Goal: Transaction & Acquisition: Purchase product/service

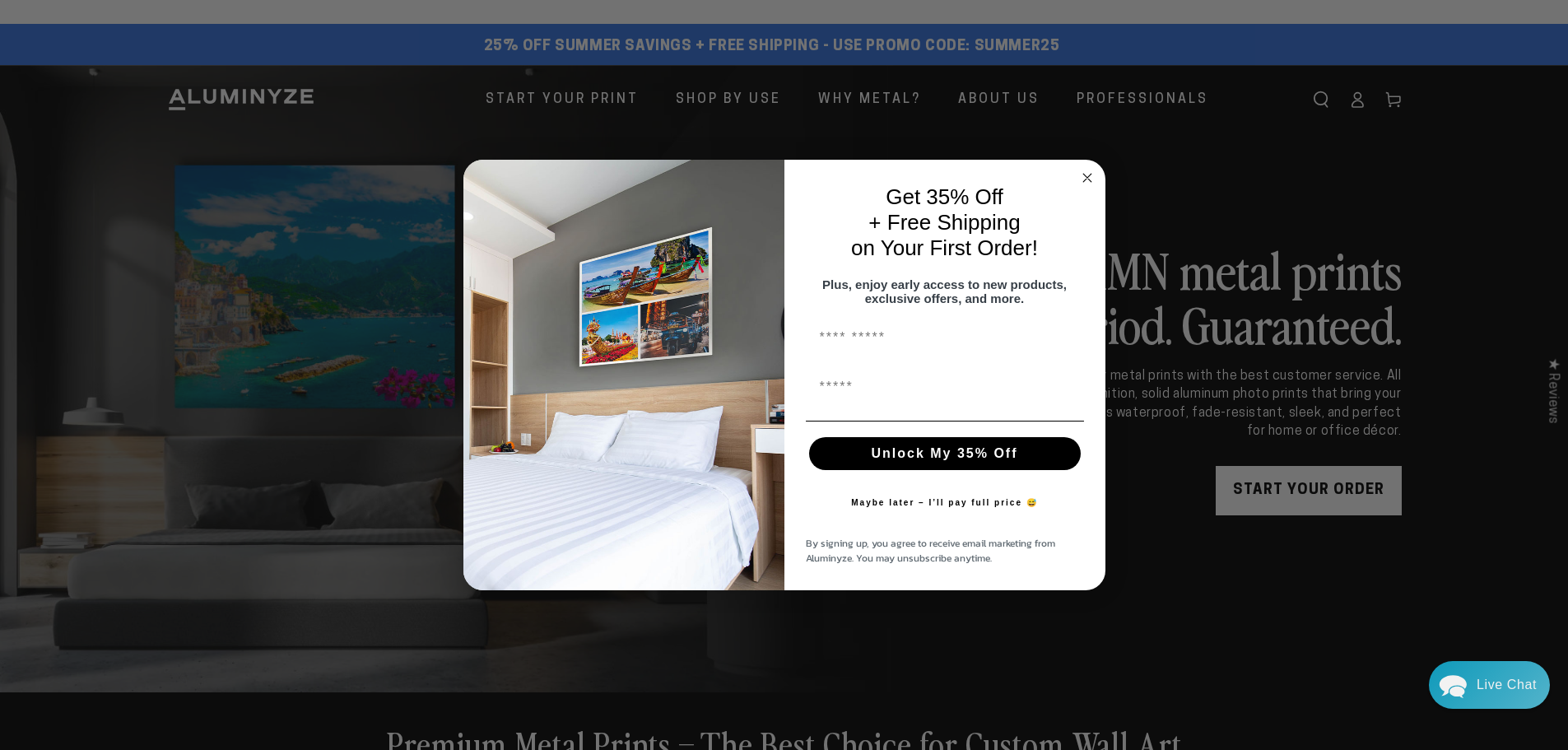
click at [1082, 168] on circle "Close dialog" at bounding box center [1087, 178] width 19 height 19
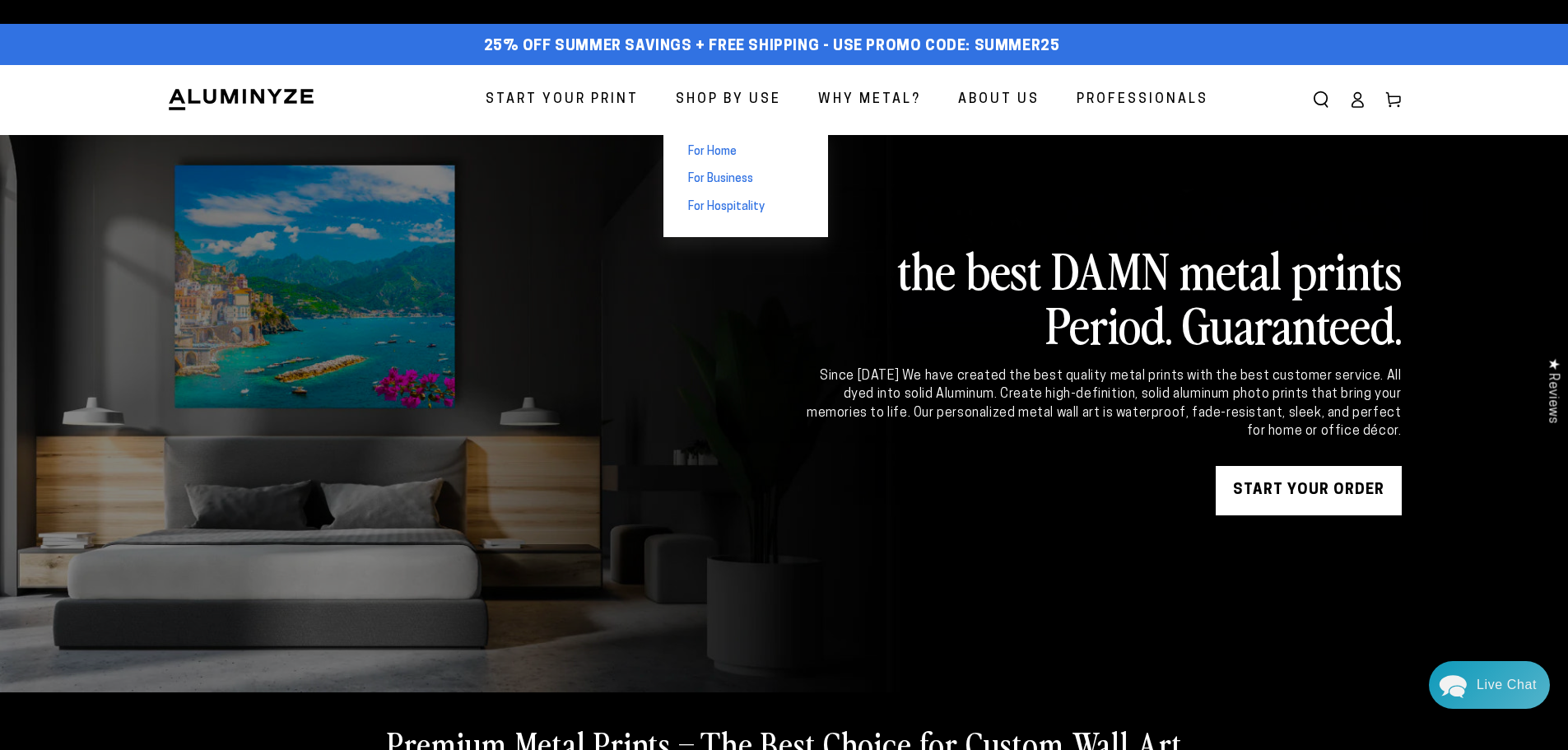
click at [732, 153] on span "For Home" at bounding box center [712, 152] width 48 height 17
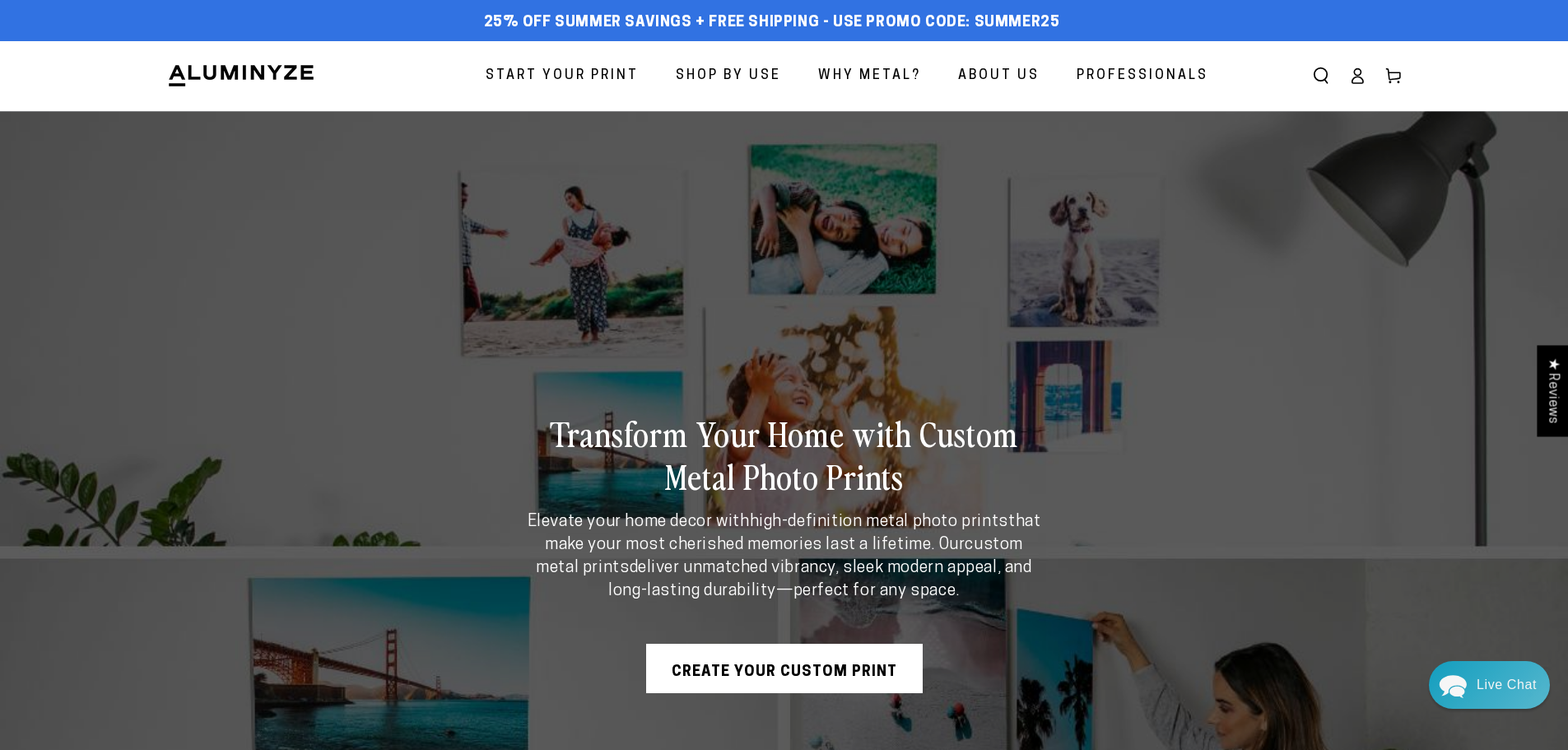
click at [817, 657] on link "Create Your Custom Print" at bounding box center [784, 668] width 277 height 49
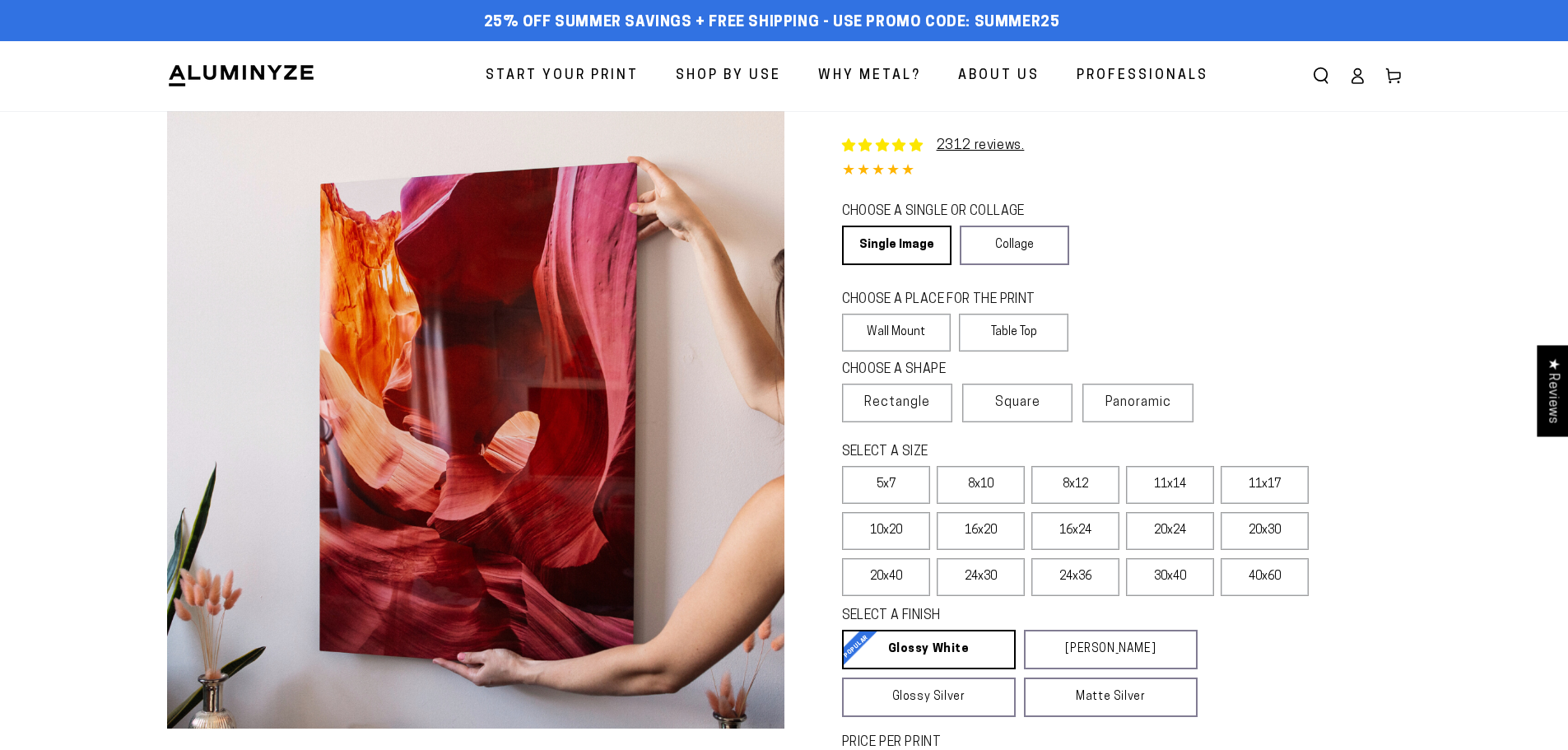
select select "**********"
click at [898, 402] on span "Rectangle" at bounding box center [896, 402] width 66 height 20
click at [1151, 405] on span "Panoramic" at bounding box center [1138, 402] width 66 height 13
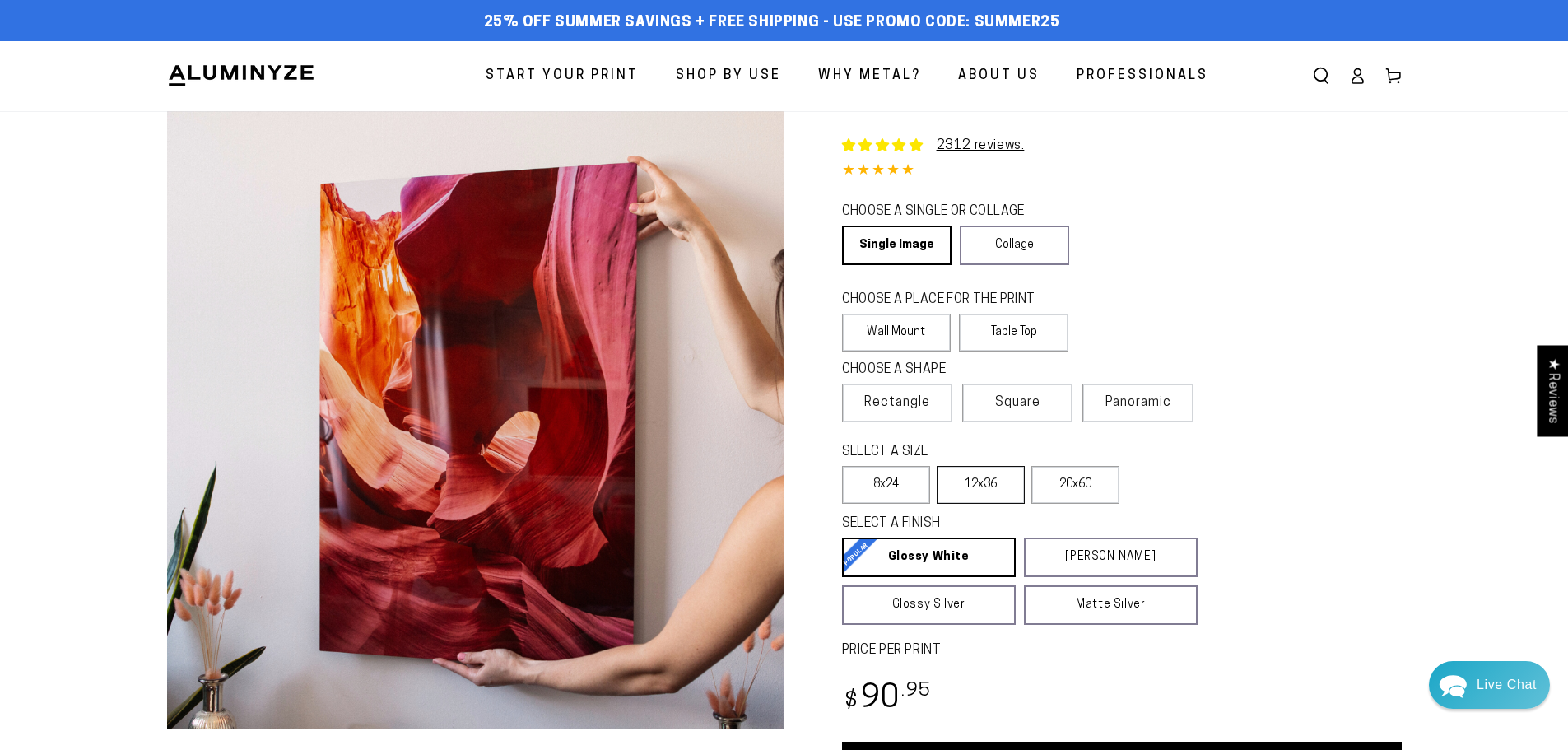
click at [991, 481] on label "12x36" at bounding box center [980, 484] width 88 height 38
click at [1072, 486] on label "20x60" at bounding box center [1075, 484] width 88 height 38
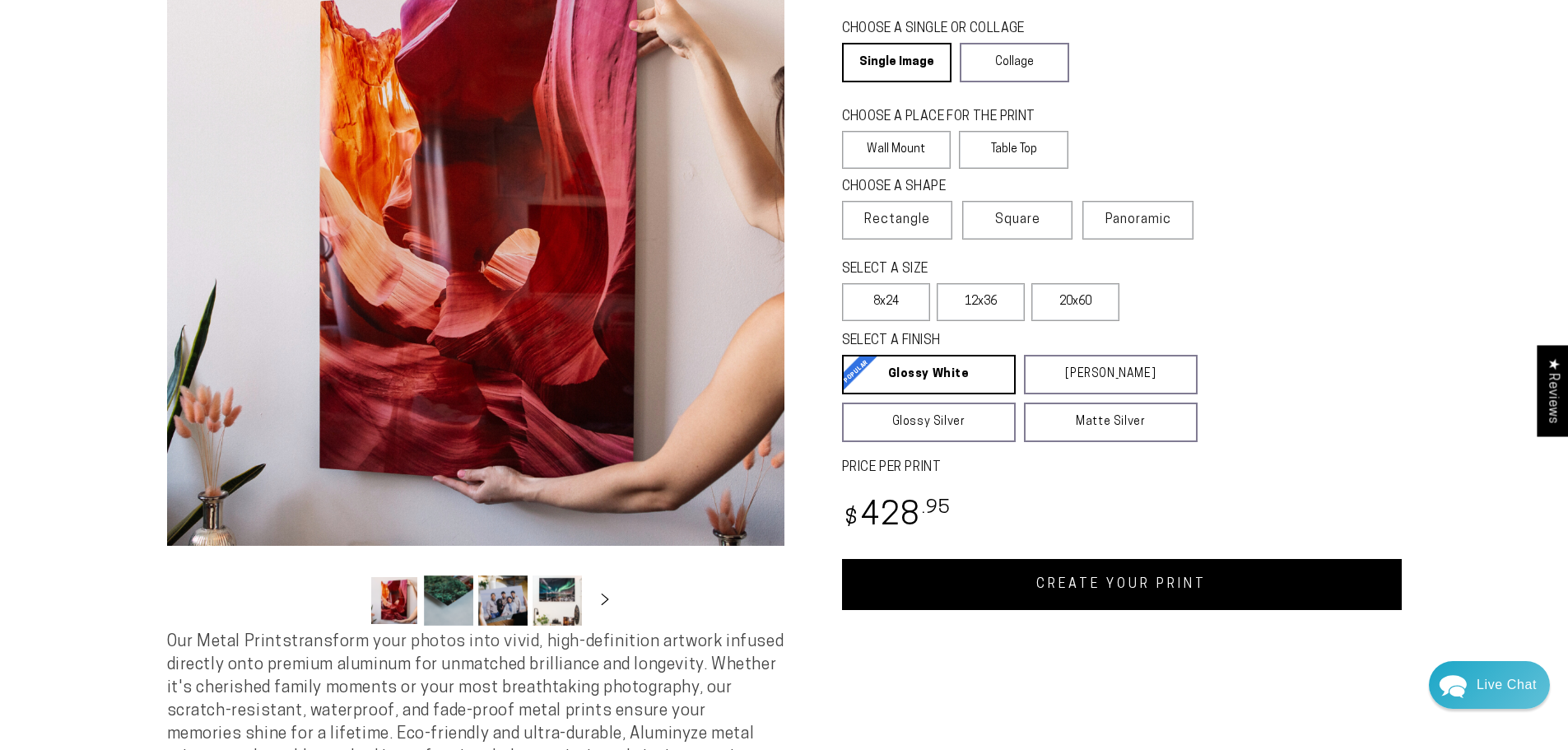
scroll to position [6691, 0]
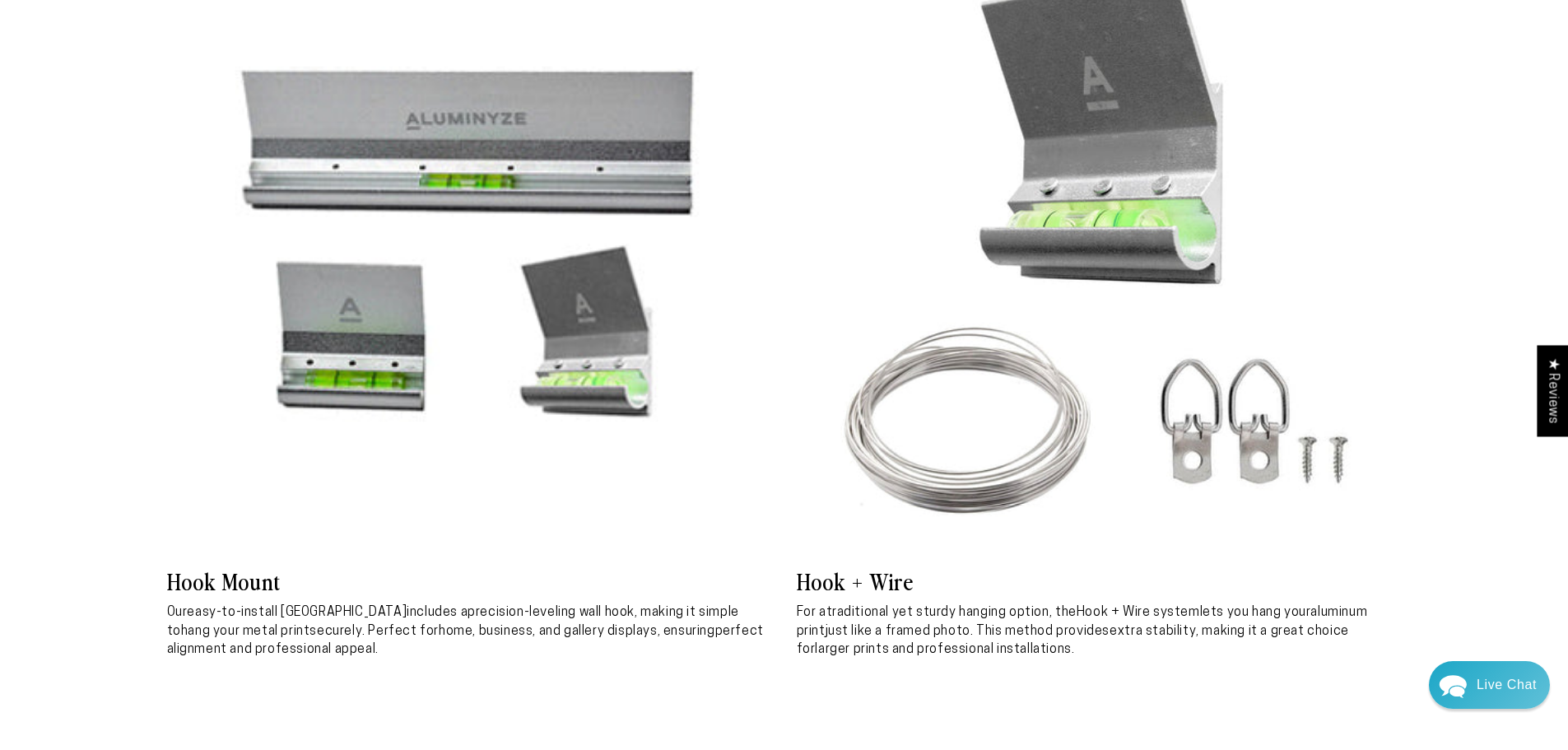
drag, startPoint x: 1573, startPoint y: 601, endPoint x: 1078, endPoint y: 587, distance: 495.2
drag, startPoint x: 1571, startPoint y: 605, endPoint x: 1092, endPoint y: 293, distance: 571.7
click at [516, 170] on img at bounding box center [469, 246] width 605 height 605
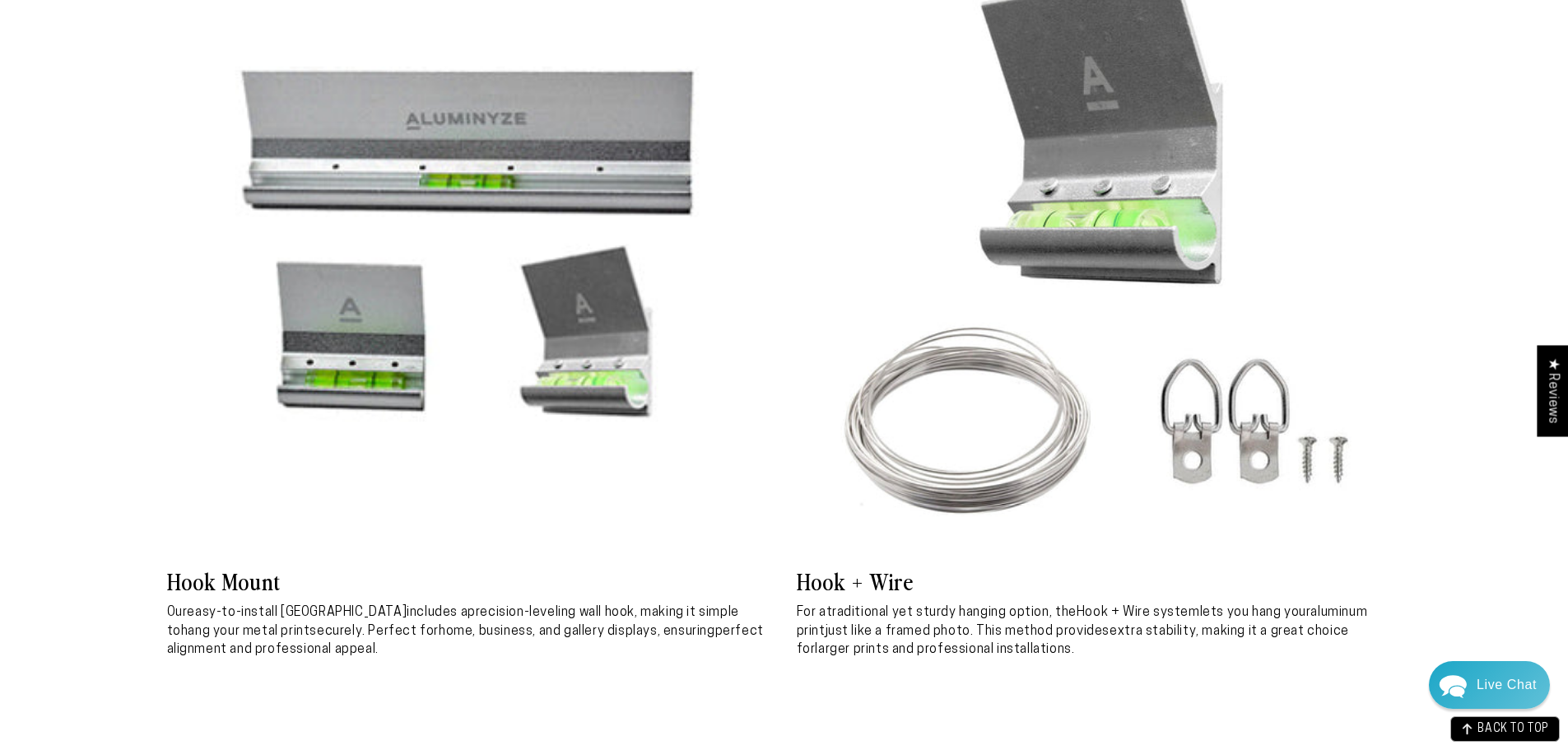
click at [516, 170] on img at bounding box center [469, 246] width 605 height 605
drag, startPoint x: 1570, startPoint y: 612, endPoint x: 1238, endPoint y: 164, distance: 557.6
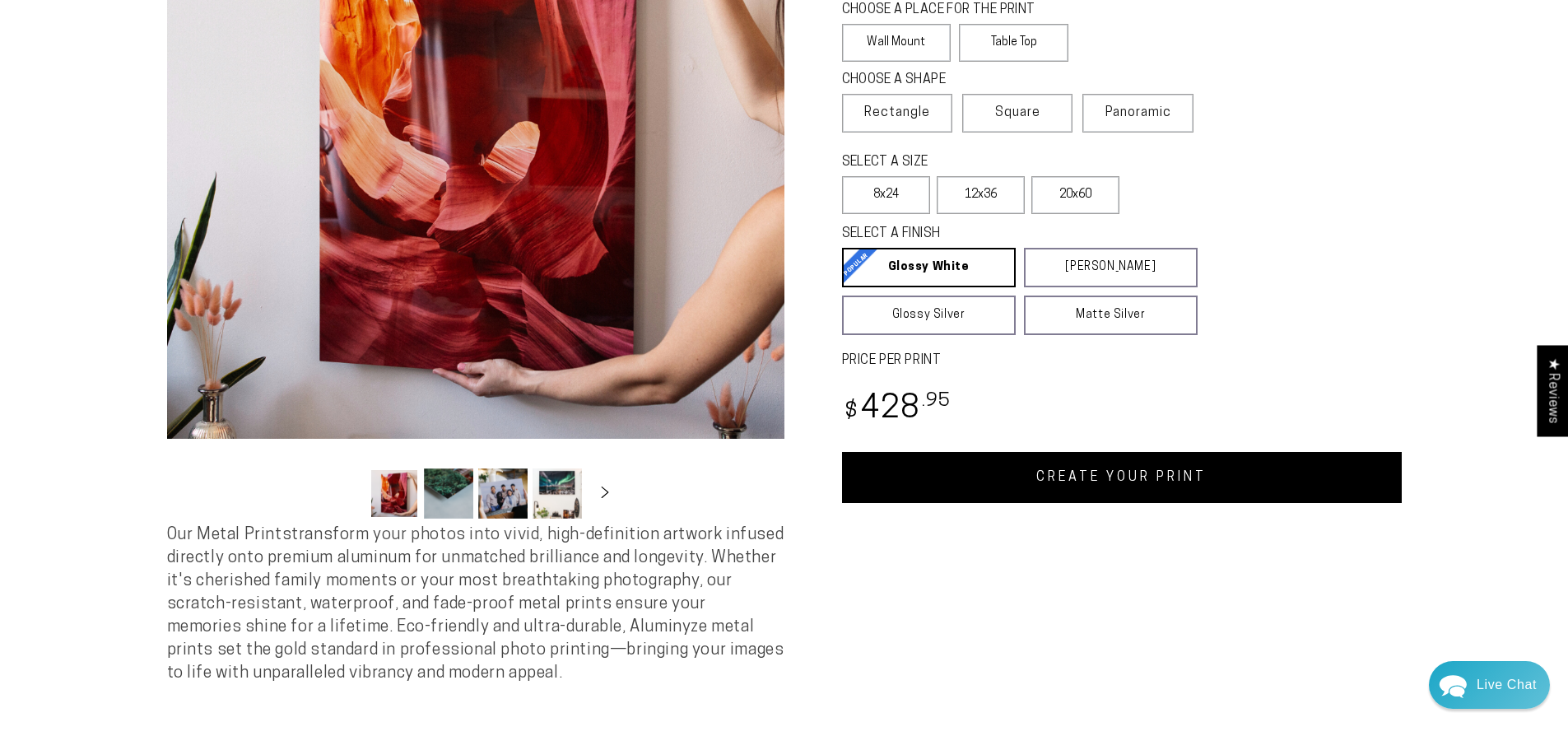
scroll to position [0, 0]
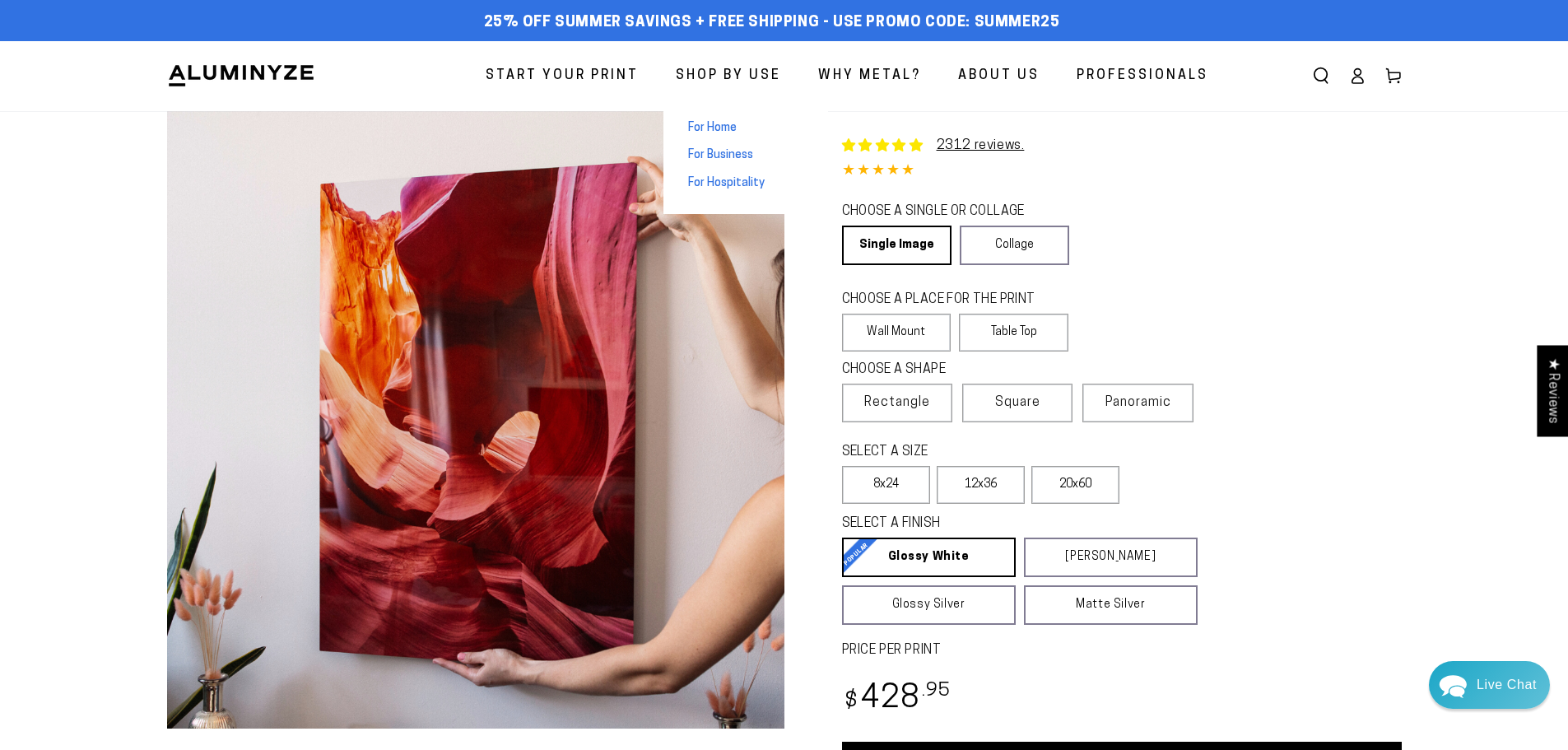
click at [726, 127] on span "For Home" at bounding box center [712, 128] width 48 height 17
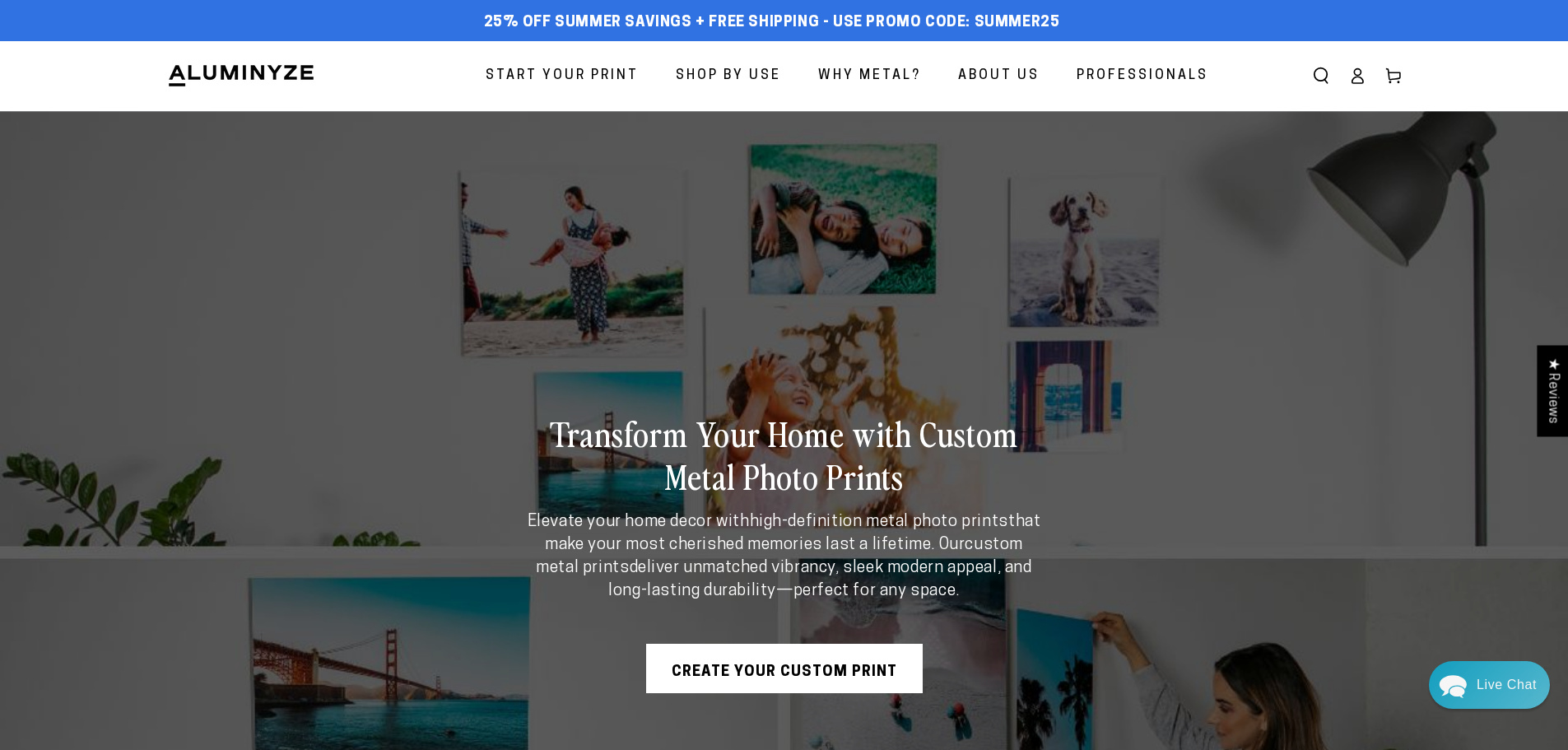
click at [792, 662] on link "Create Your Custom Print" at bounding box center [784, 668] width 277 height 49
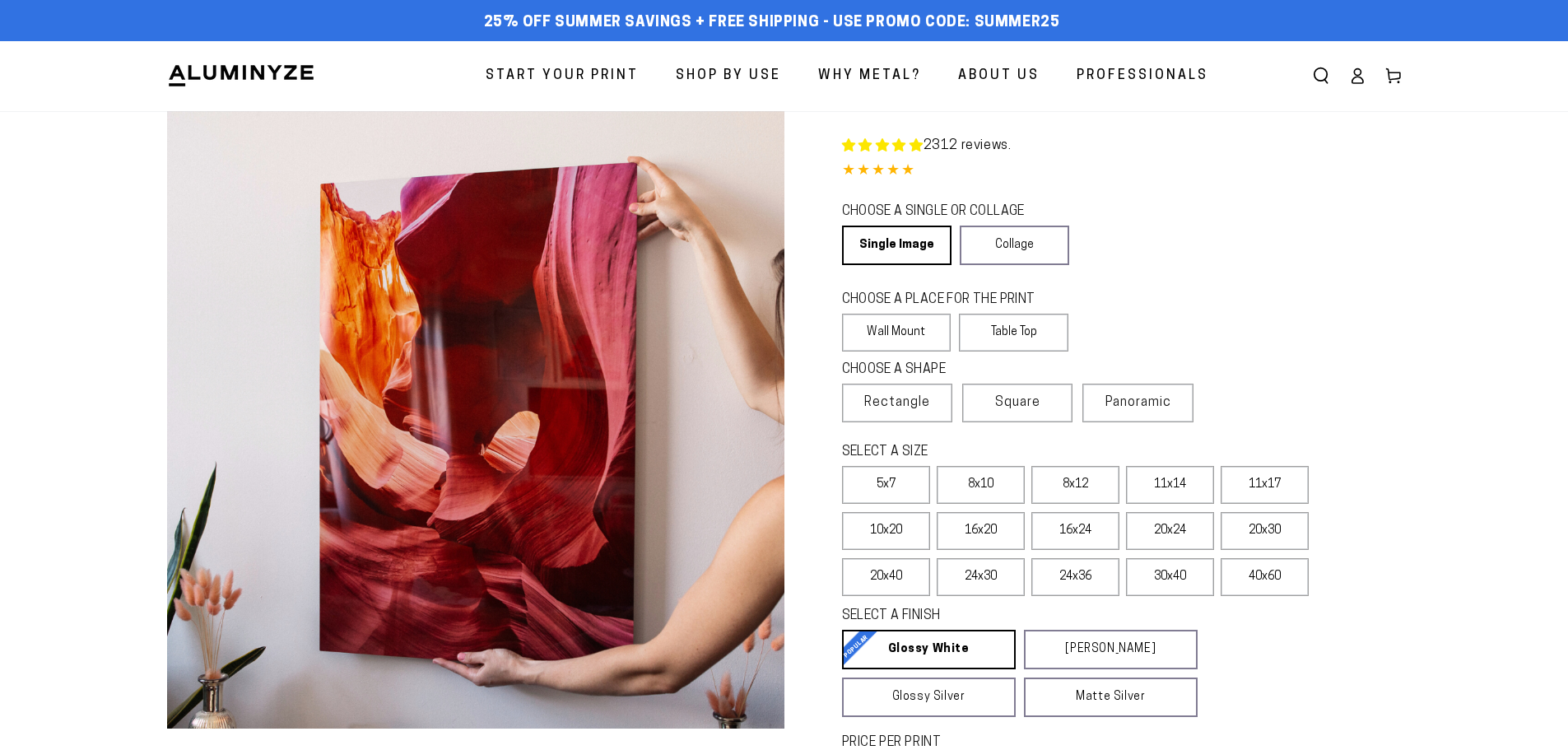
select select "**********"
click at [1125, 404] on span "Panoramic" at bounding box center [1138, 402] width 66 height 13
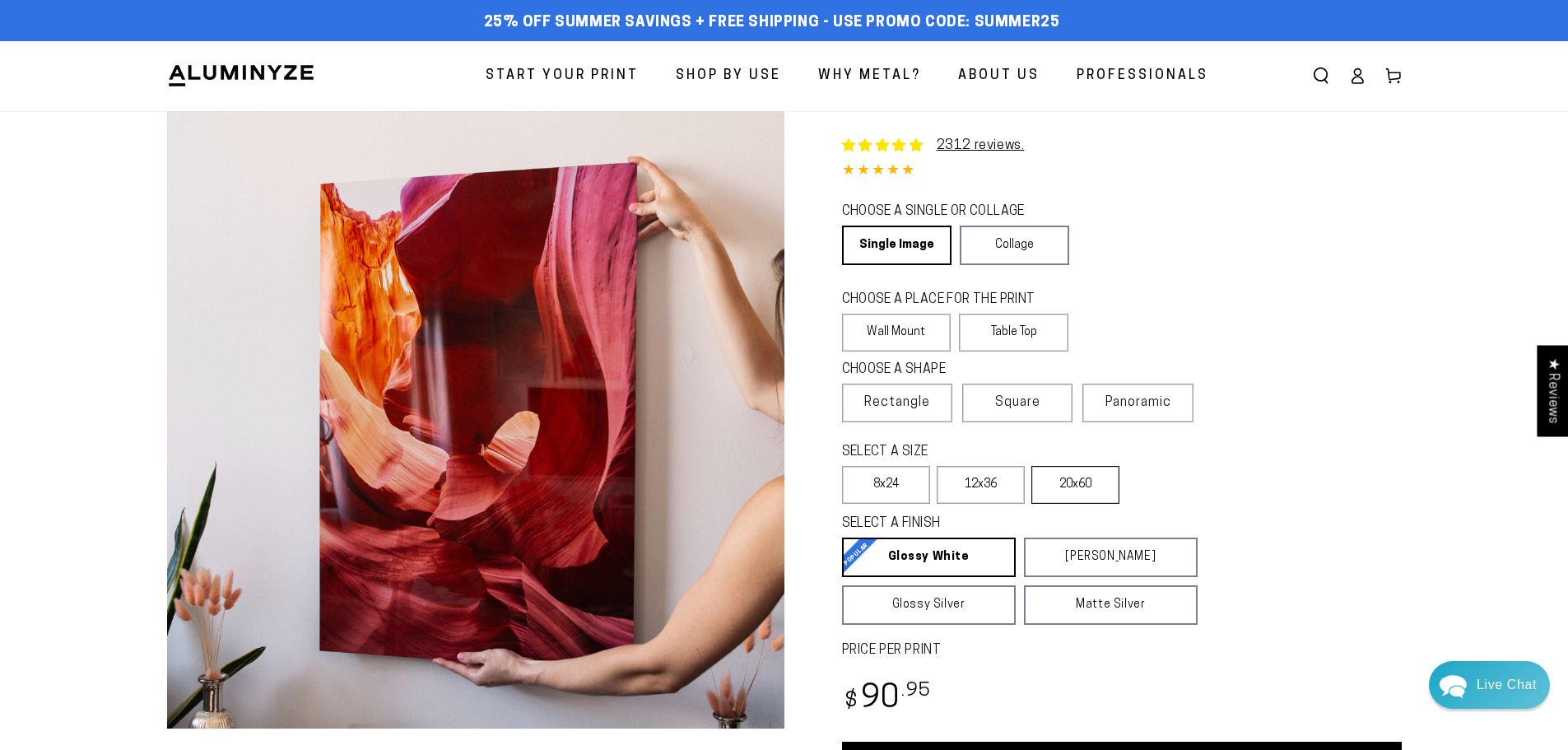
click at [1075, 482] on label "20x60" at bounding box center [1075, 484] width 88 height 38
click at [920, 327] on label "Wall Mount" at bounding box center [896, 333] width 110 height 38
click at [1072, 479] on label "20x60" at bounding box center [1075, 484] width 88 height 38
click at [1091, 479] on label "20x60" at bounding box center [1075, 484] width 88 height 38
